Goal: Information Seeking & Learning: Learn about a topic

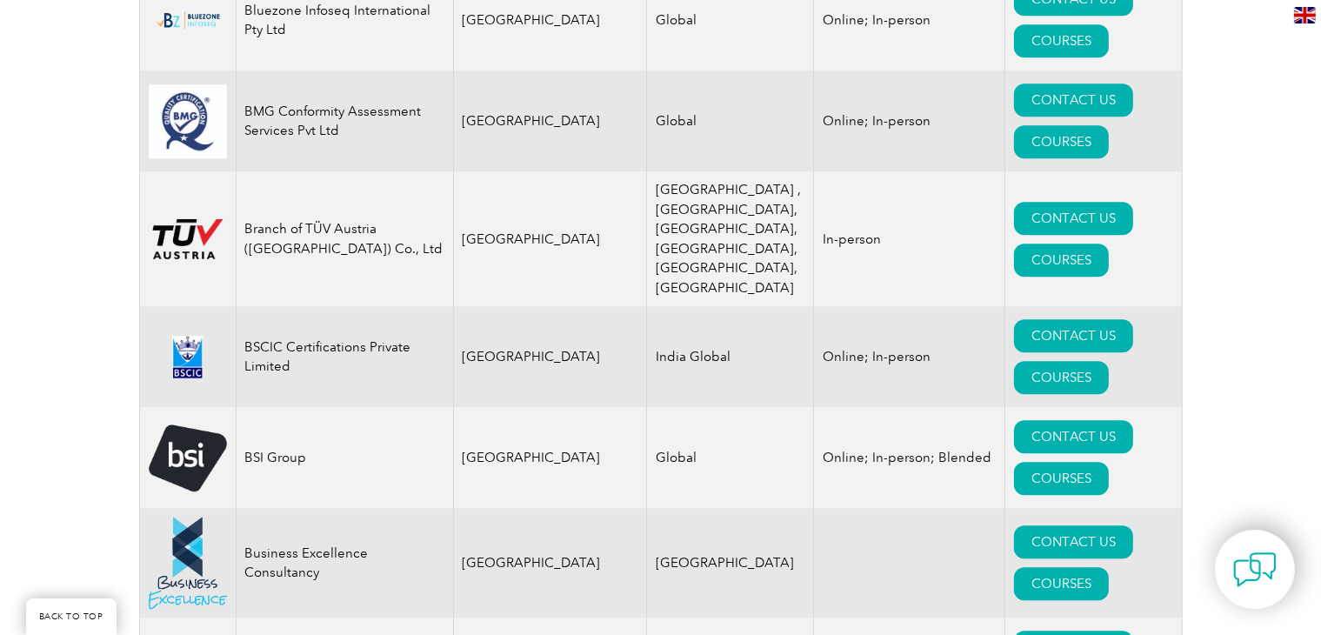
scroll to position [4611, 0]
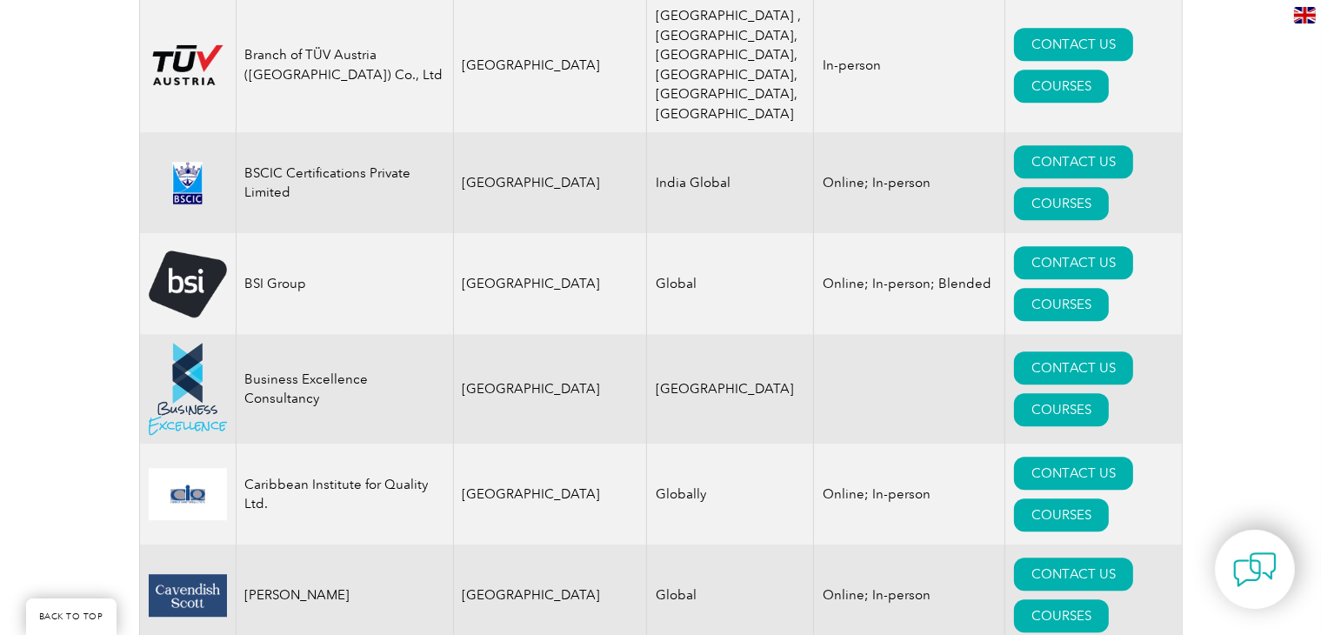
drag, startPoint x: 282, startPoint y: 251, endPoint x: 299, endPoint y: 262, distance: 20.3
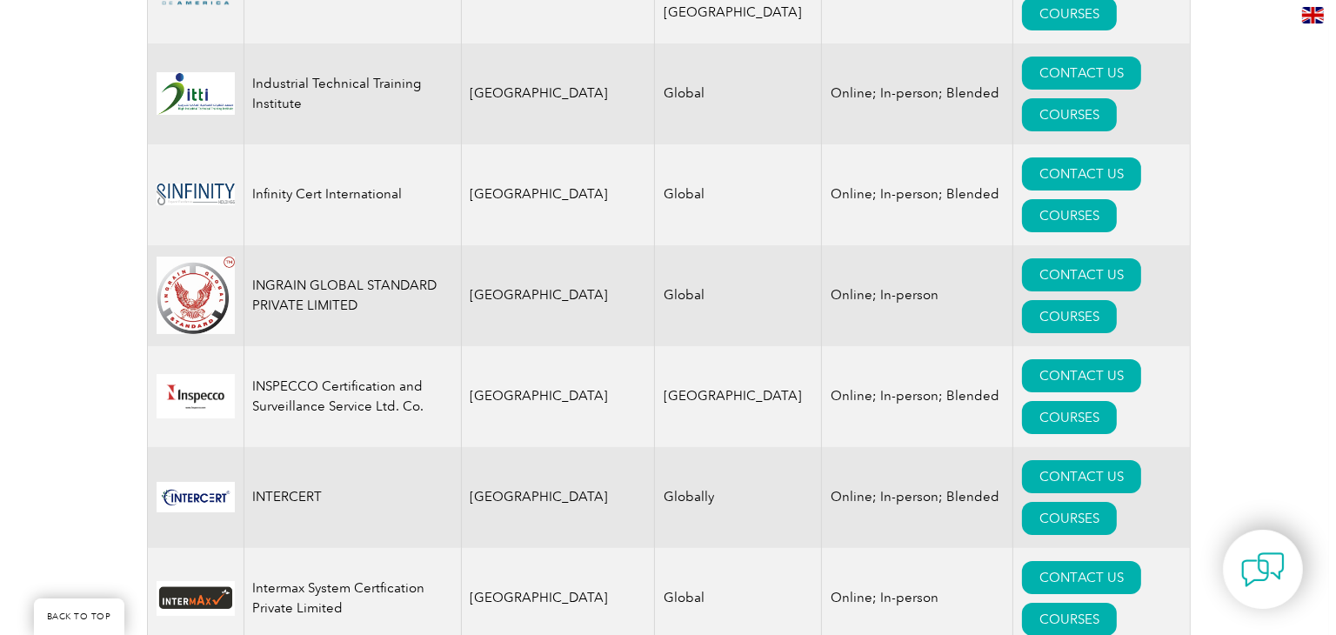
scroll to position [2877, 0]
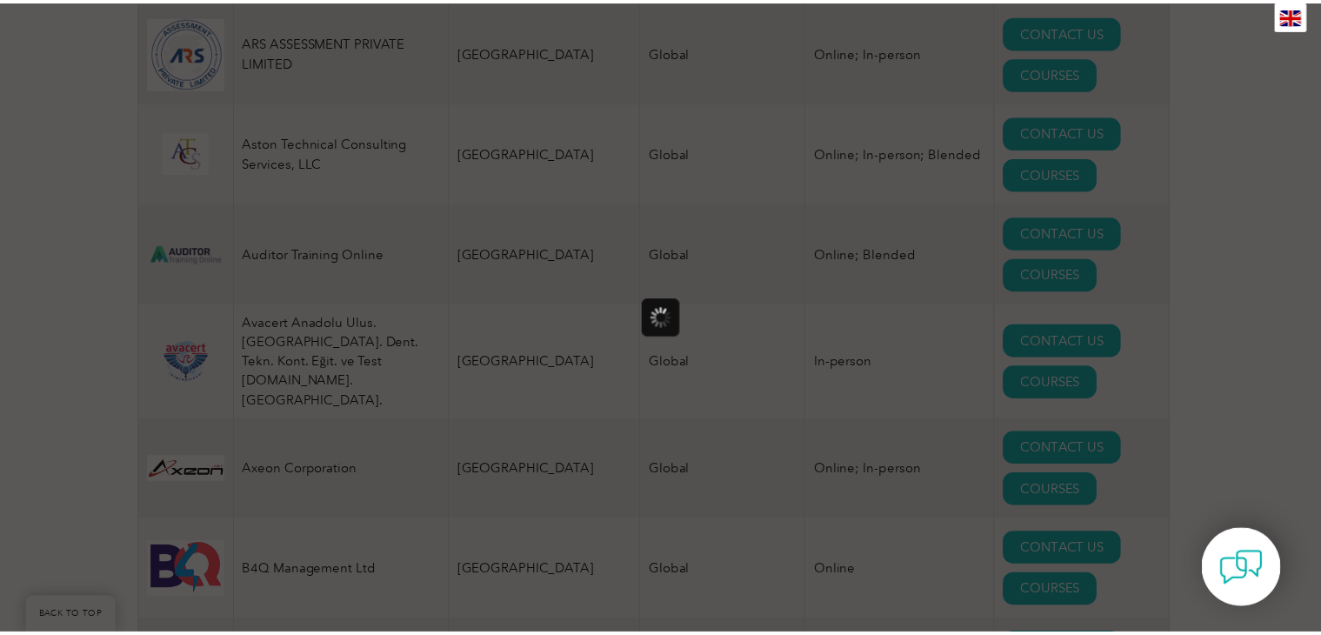
scroll to position [0, 0]
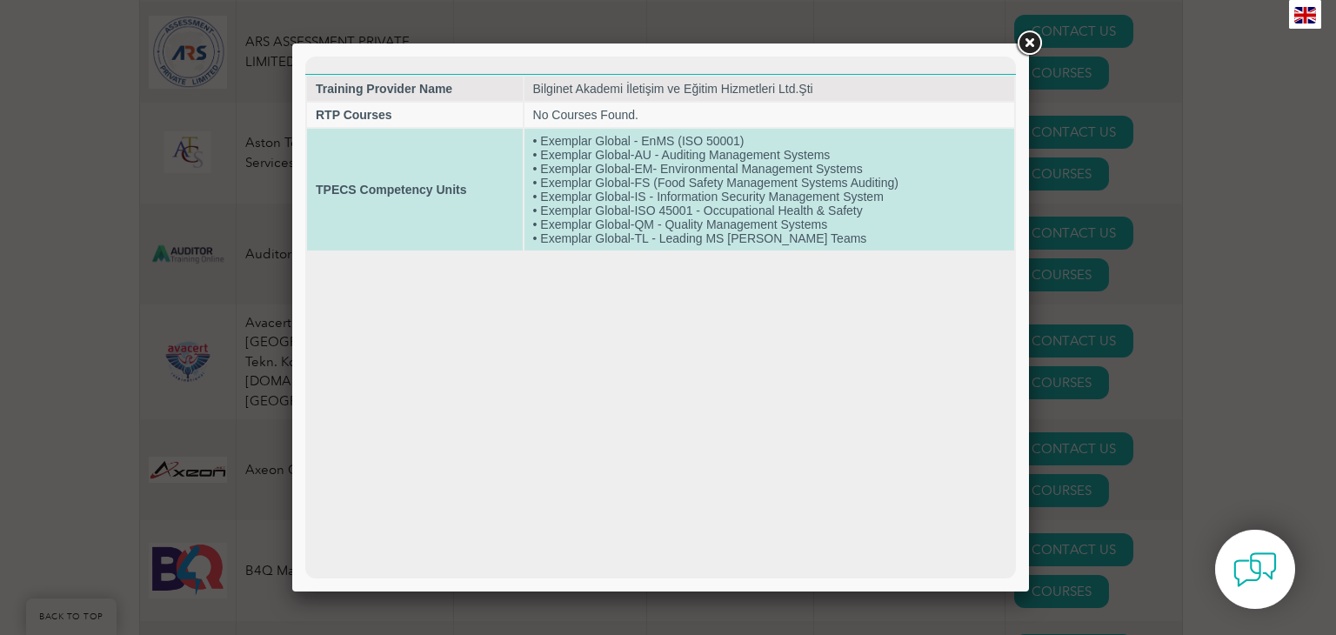
click at [655, 142] on td "• Exemplar Global - EnMS (ISO 50001) • Exemplar Global-AU - Auditing Management…" at bounding box center [770, 190] width 490 height 122
click at [646, 159] on td "• Exemplar Global - EnMS (ISO 50001) • Exemplar Global-AU - Auditing Management…" at bounding box center [770, 190] width 490 height 122
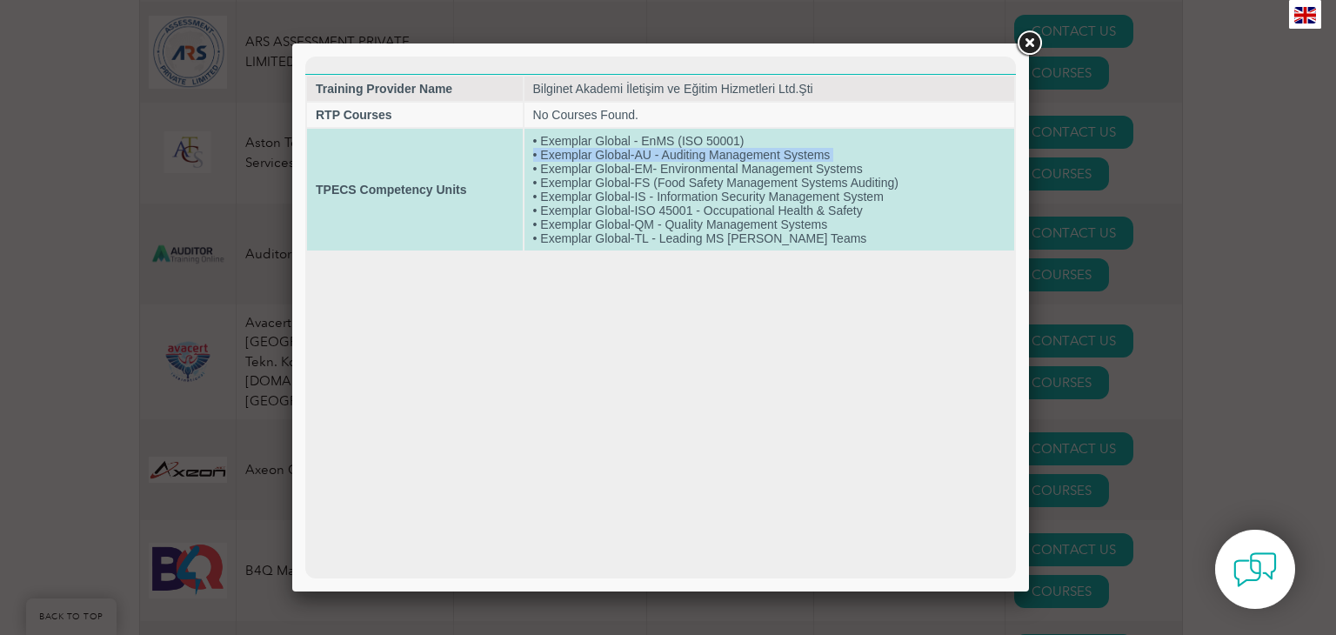
click at [646, 159] on td "• Exemplar Global - EnMS (ISO 50001) • Exemplar Global-AU - Auditing Management…" at bounding box center [770, 190] width 490 height 122
click at [646, 170] on td "• Exemplar Global - EnMS (ISO 50001) • Exemplar Global-AU - Auditing Management…" at bounding box center [770, 190] width 490 height 122
click at [649, 184] on td "• Exemplar Global - EnMS (ISO 50001) • Exemplar Global-AU - Auditing Management…" at bounding box center [770, 190] width 490 height 122
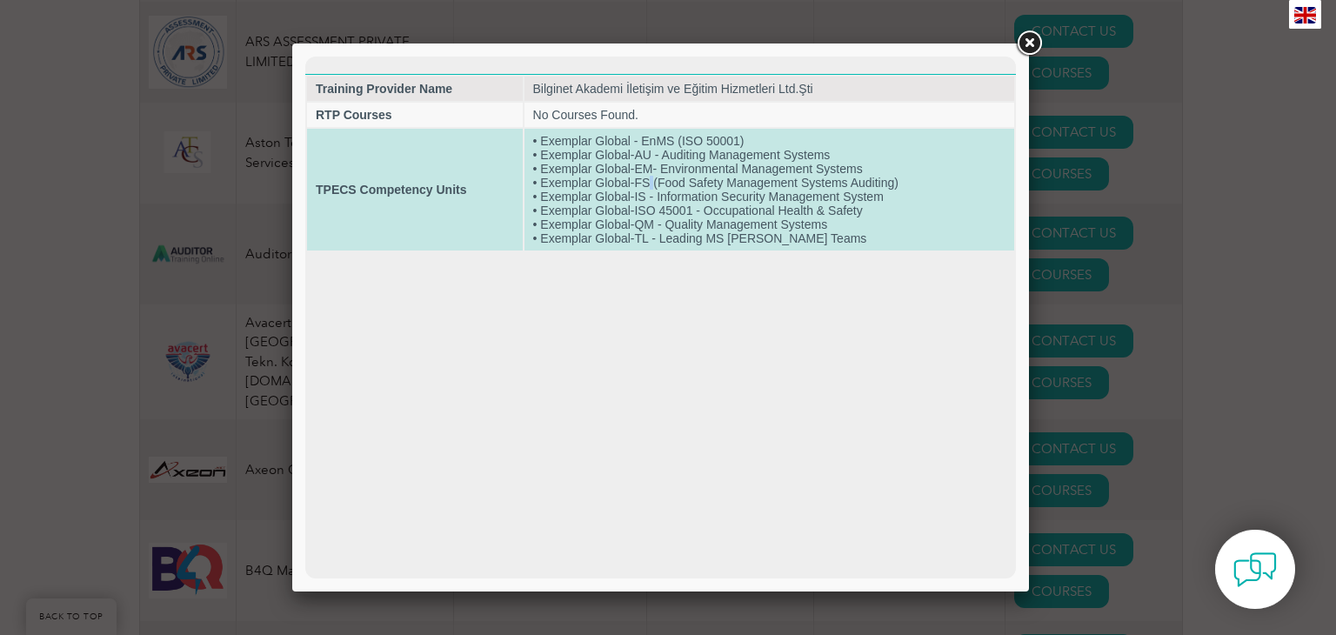
click at [649, 184] on td "• Exemplar Global - EnMS (ISO 50001) • Exemplar Global-AU - Auditing Management…" at bounding box center [770, 190] width 490 height 122
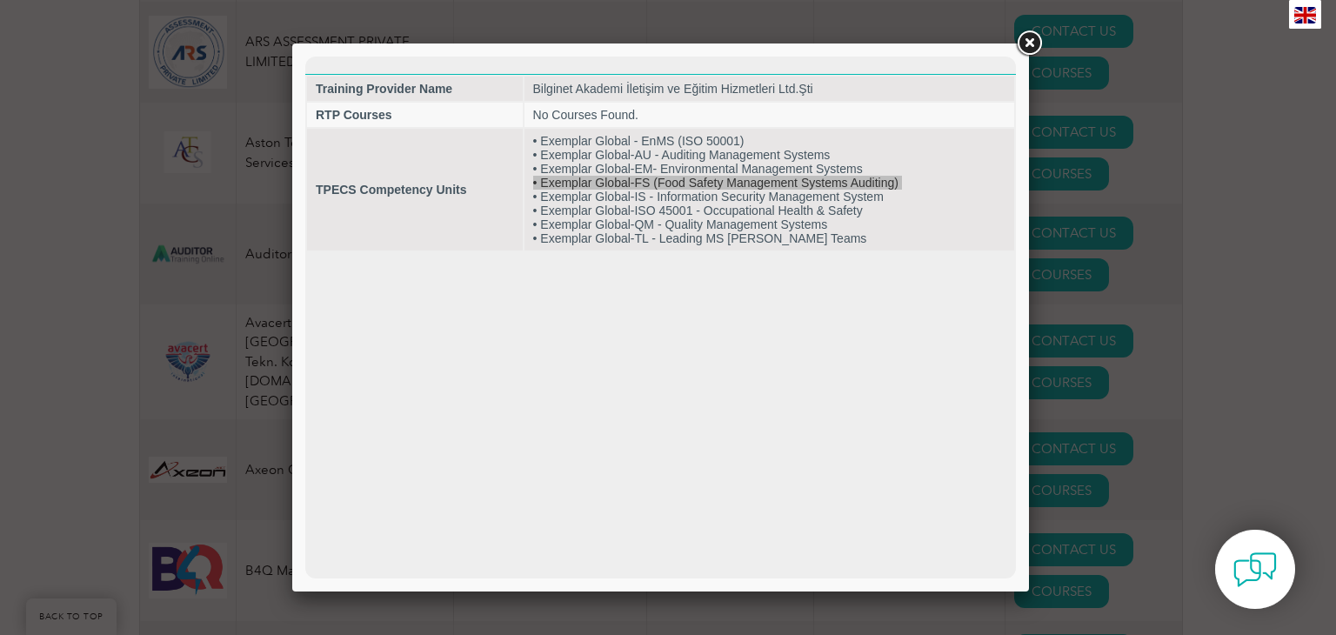
click at [1251, 57] on div at bounding box center [668, 317] width 1336 height 635
